Goal: Feedback & Contribution: Leave review/rating

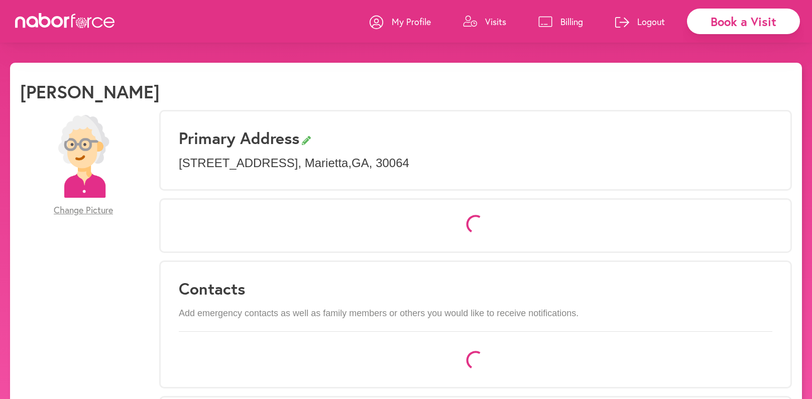
select select "*"
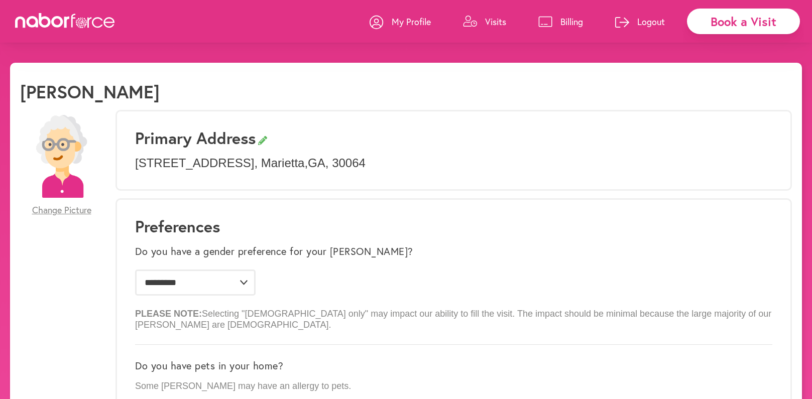
click at [497, 20] on p "Visits" at bounding box center [495, 22] width 21 height 12
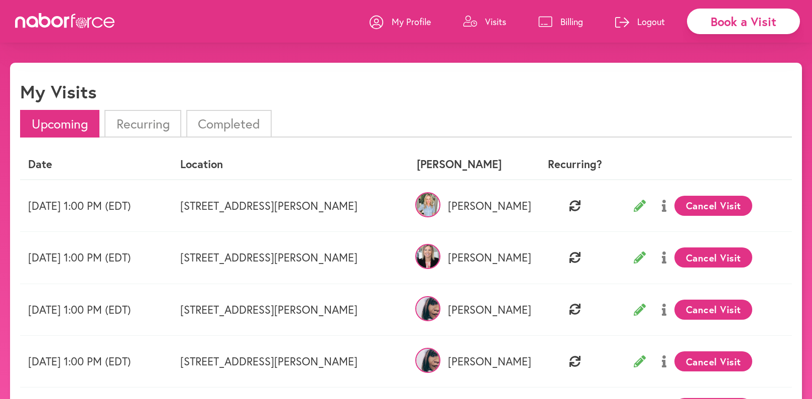
click at [220, 124] on li "Completed" at bounding box center [228, 124] width 85 height 28
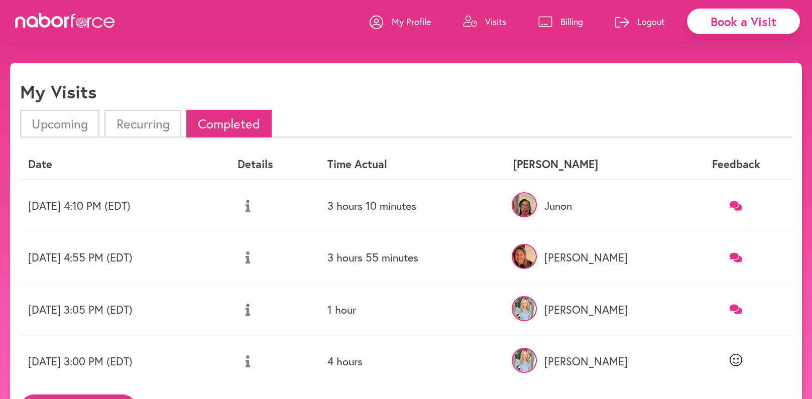
click at [739, 309] on icon at bounding box center [735, 310] width 13 height 10
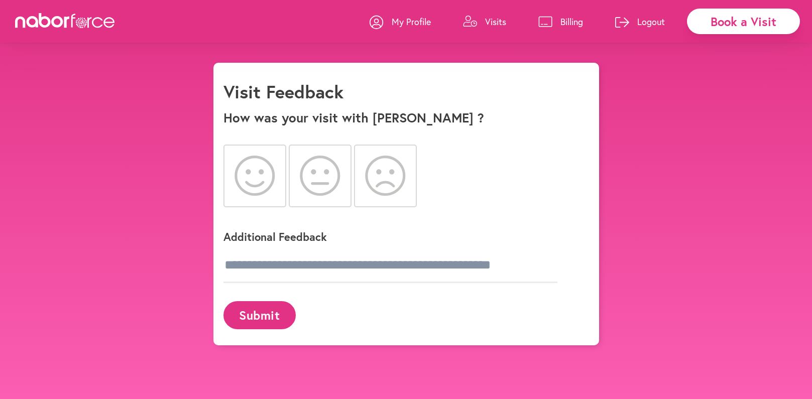
click at [271, 179] on icon at bounding box center [254, 176] width 41 height 40
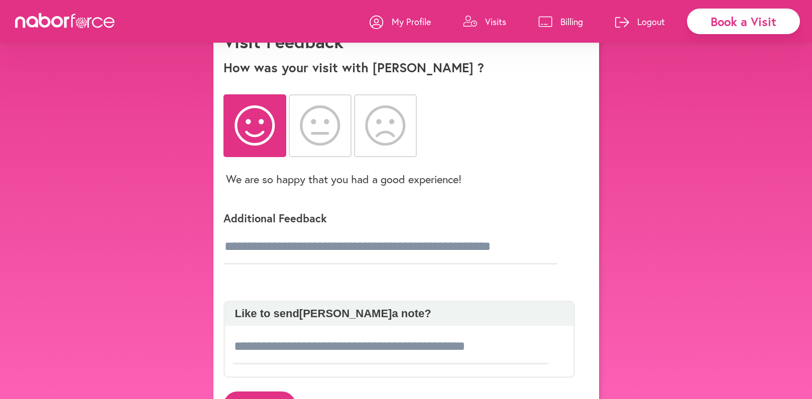
scroll to position [97, 0]
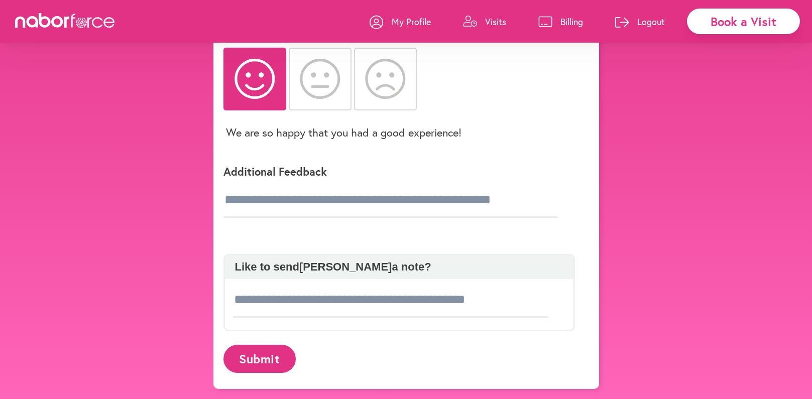
click at [261, 355] on button "Submit" at bounding box center [259, 359] width 72 height 28
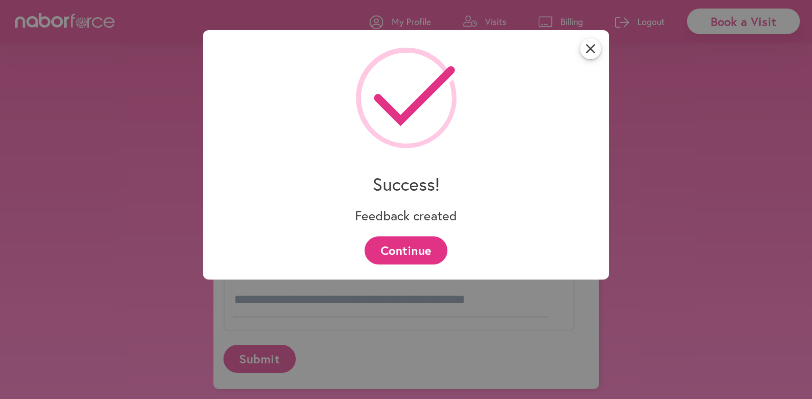
click at [425, 245] on button "Continue" at bounding box center [405, 250] width 83 height 28
